Goal: Task Accomplishment & Management: Manage account settings

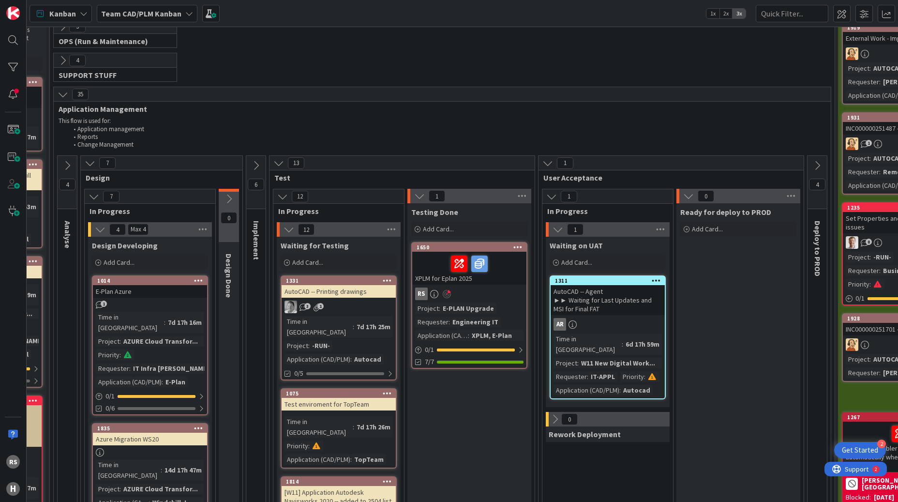
scroll to position [0, 234]
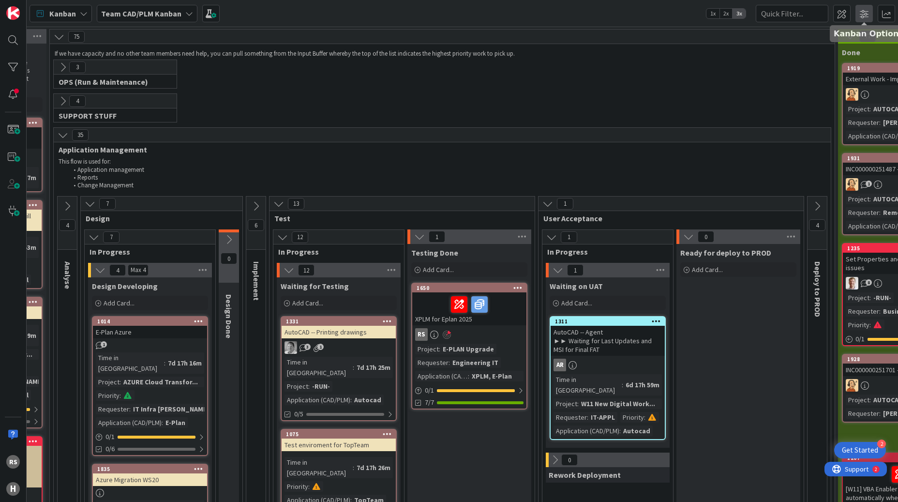
click at [867, 12] on span at bounding box center [863, 13] width 17 height 17
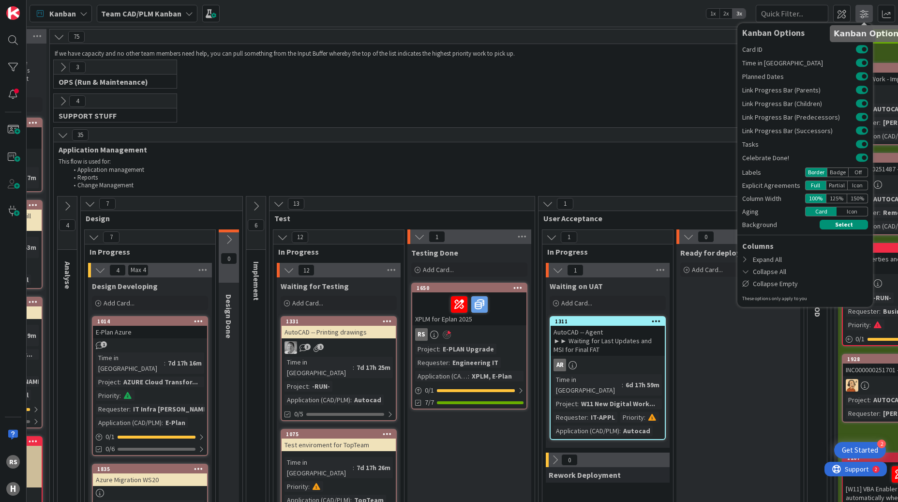
click at [867, 12] on span at bounding box center [863, 13] width 17 height 17
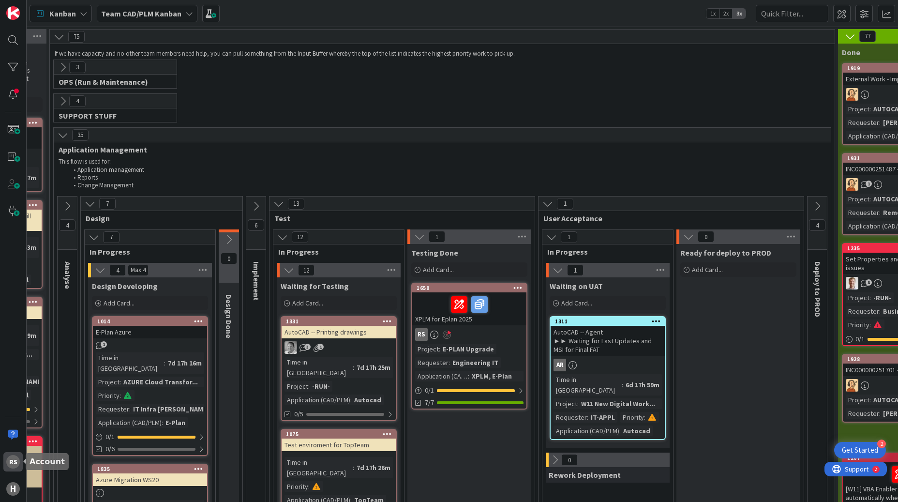
click at [6, 465] on div "RS" at bounding box center [12, 461] width 19 height 19
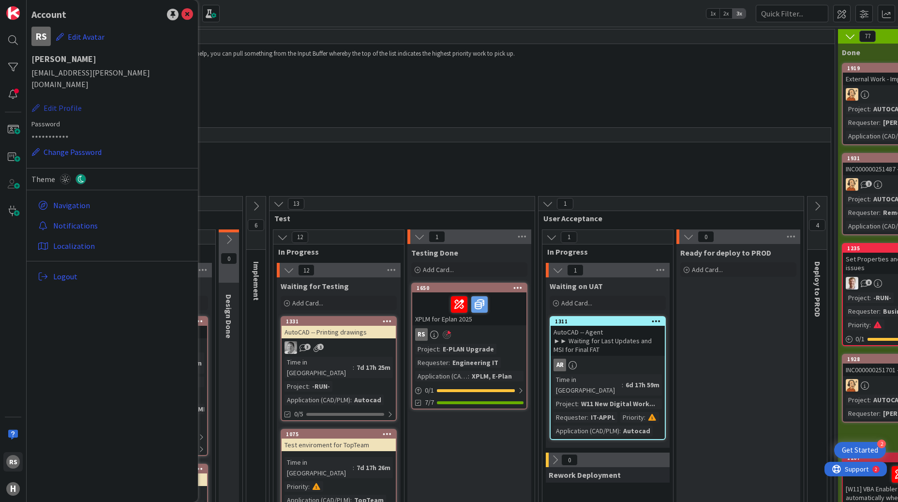
click at [57, 102] on button "Edit Profile" at bounding box center [56, 108] width 51 height 13
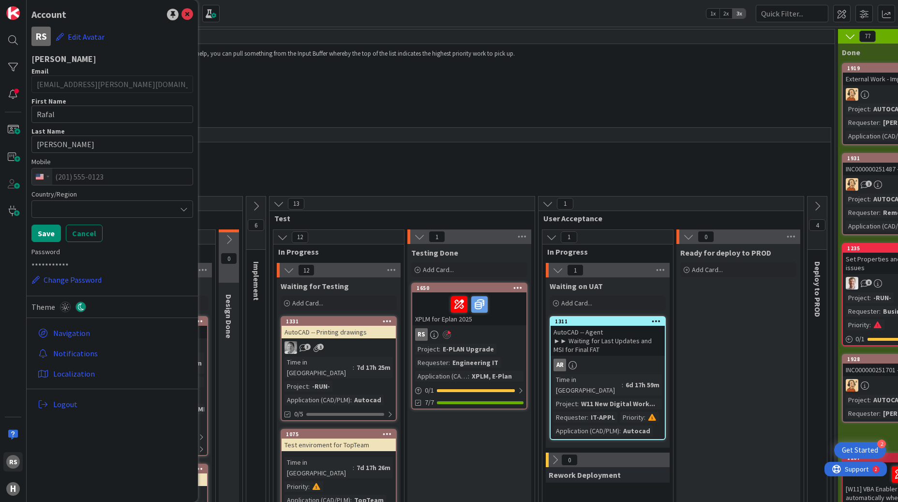
click at [87, 208] on div at bounding box center [112, 208] width 162 height 17
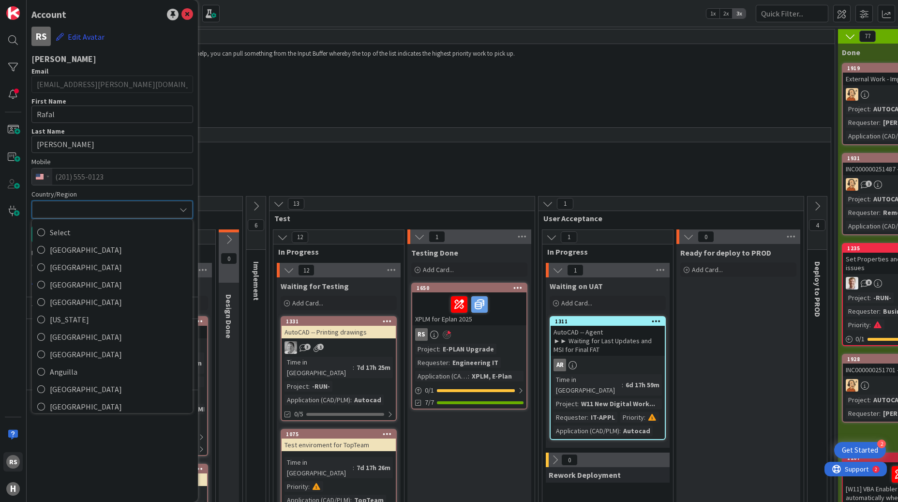
click at [87, 208] on div at bounding box center [112, 209] width 161 height 17
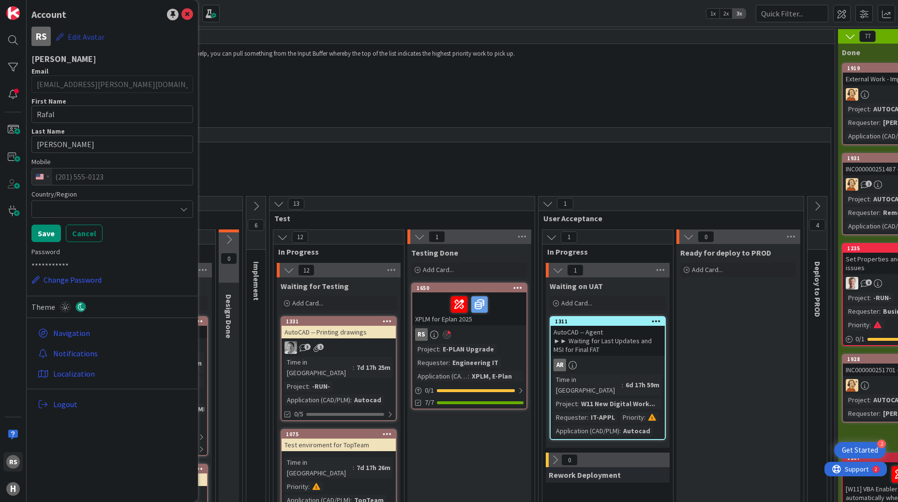
click at [74, 38] on button "Edit Avatar" at bounding box center [80, 37] width 49 height 20
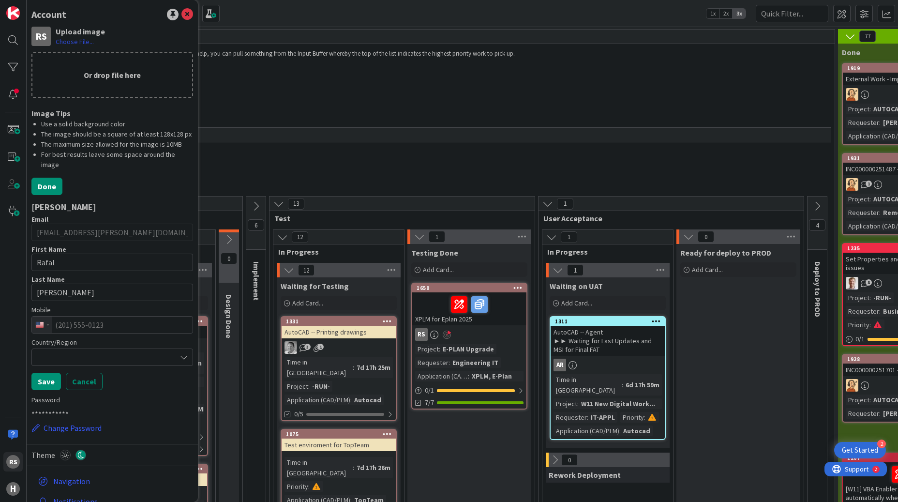
click at [75, 43] on label "Choose File..." at bounding box center [75, 42] width 38 height 10
click at [27, 0] on input "Choose File..." at bounding box center [27, 0] width 0 height 0
click at [66, 42] on label "Choose File..." at bounding box center [75, 42] width 38 height 10
click at [27, 0] on input "Choose File..." at bounding box center [27, 0] width 0 height 0
click at [64, 43] on label "Choose File..." at bounding box center [75, 42] width 38 height 10
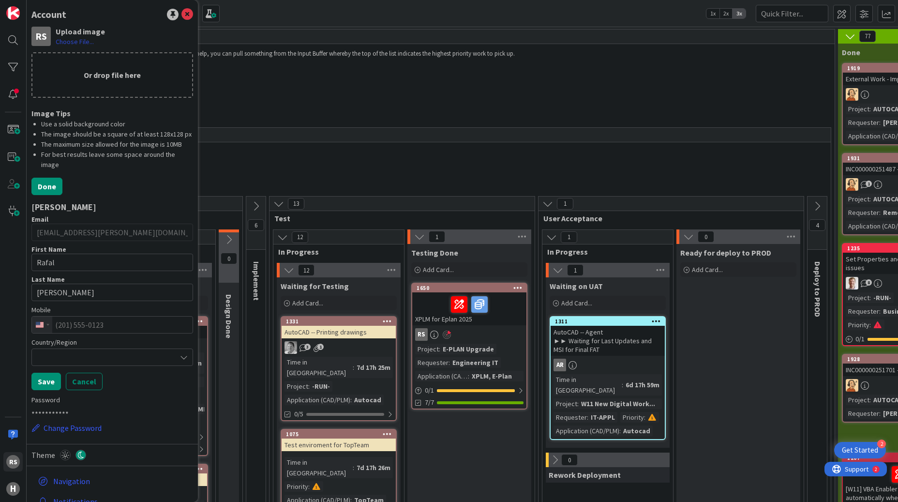
click at [27, 0] on input "Choose File..." at bounding box center [27, 0] width 0 height 0
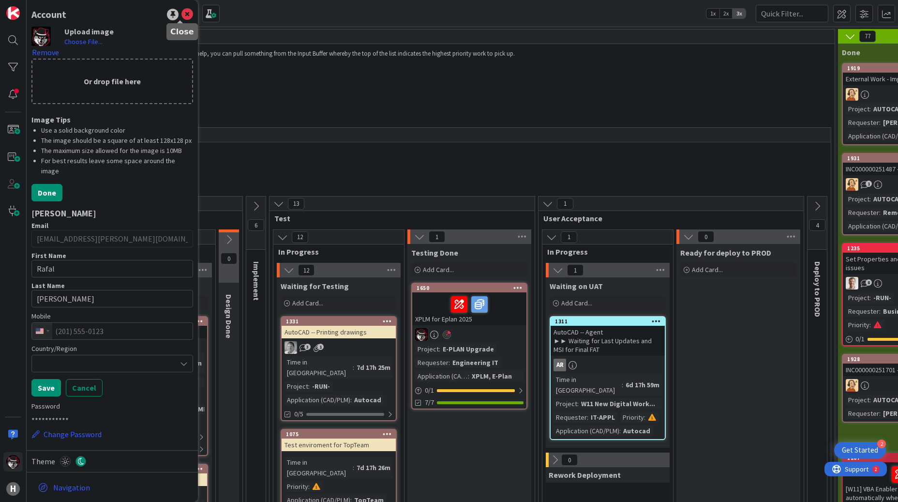
click at [181, 15] on icon at bounding box center [187, 15] width 12 height 12
